Goal: Information Seeking & Learning: Learn about a topic

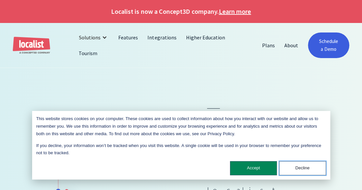
click at [303, 168] on button "Decline" at bounding box center [302, 168] width 47 height 14
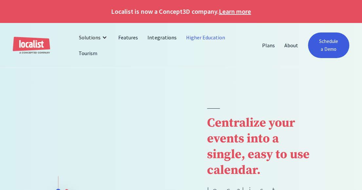
click at [207, 40] on link "Higher Education" at bounding box center [206, 38] width 49 height 16
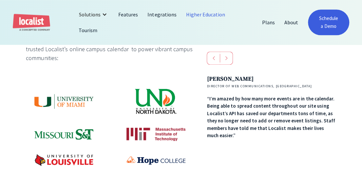
scroll to position [361, 0]
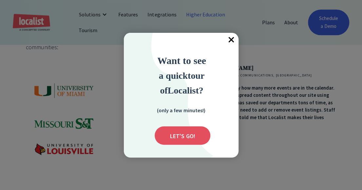
click at [231, 40] on span "×" at bounding box center [231, 40] width 14 height 14
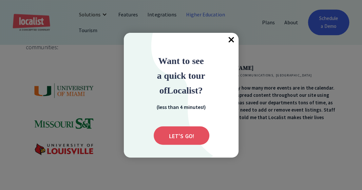
click at [230, 38] on span "×" at bounding box center [231, 40] width 14 height 14
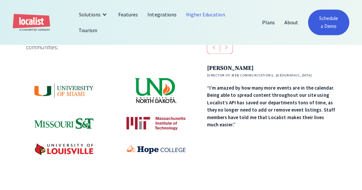
click at [159, 77] on img at bounding box center [156, 90] width 43 height 26
click at [156, 77] on img at bounding box center [156, 90] width 43 height 26
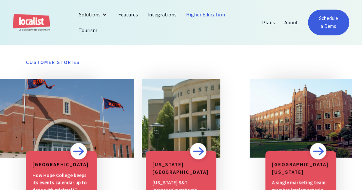
scroll to position [525, 0]
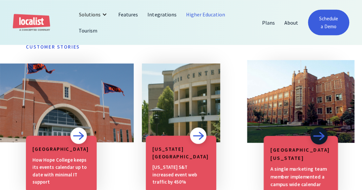
click at [316, 131] on img at bounding box center [319, 135] width 12 height 9
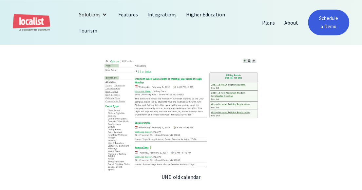
scroll to position [459, 0]
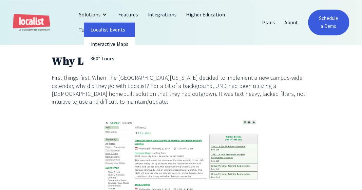
click at [109, 34] on link "Localist Events" at bounding box center [109, 29] width 51 height 14
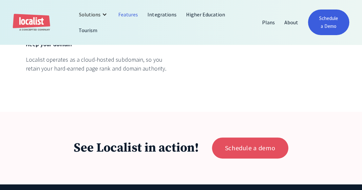
scroll to position [2197, 0]
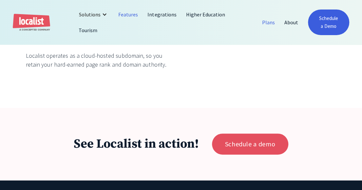
click at [266, 19] on link "Plans" at bounding box center [269, 22] width 22 height 16
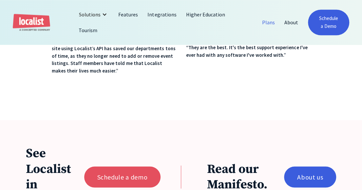
scroll to position [525, 0]
